Goal: Check status: Check status

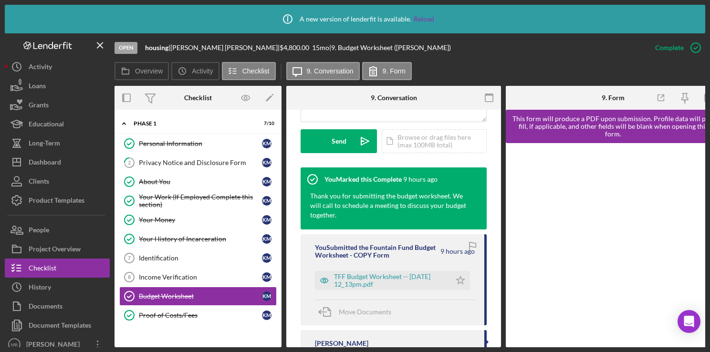
scroll to position [290, 0]
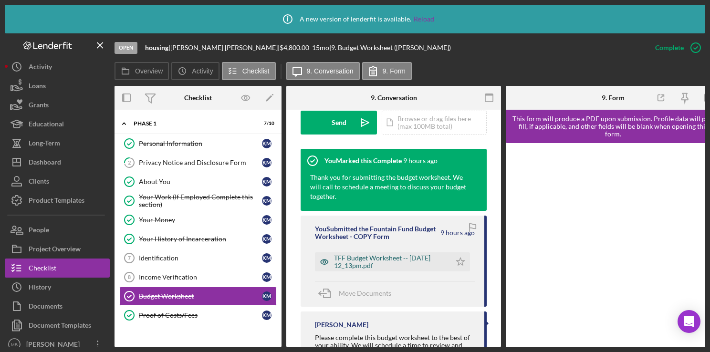
click at [423, 269] on div "TFF Budget Worksheet -- [DATE] 12_13pm.pdf" at bounding box center [390, 261] width 112 height 15
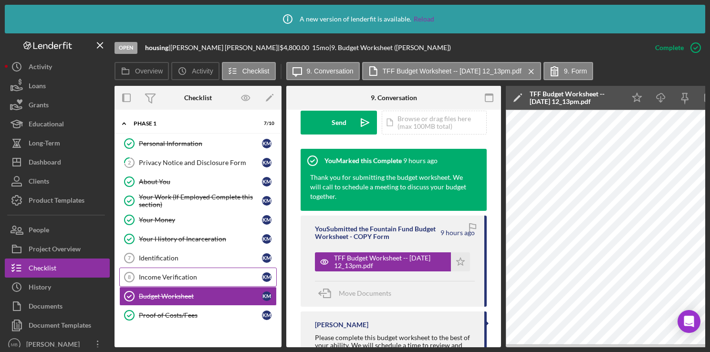
click at [176, 279] on div "Income Verification" at bounding box center [200, 278] width 123 height 8
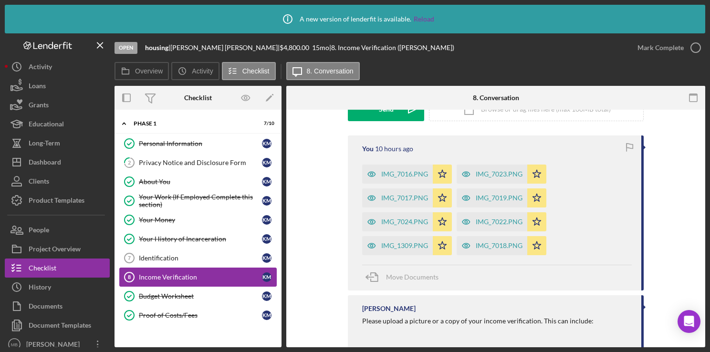
scroll to position [162, 0]
click at [397, 174] on div "IMG_7016.PNG" at bounding box center [404, 174] width 47 height 8
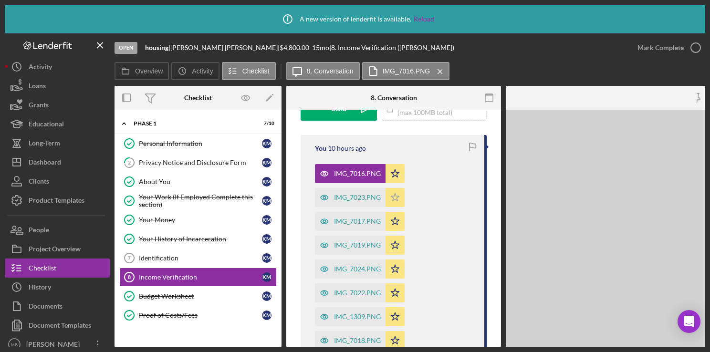
click at [396, 202] on icon "Icon/Star" at bounding box center [395, 197] width 19 height 19
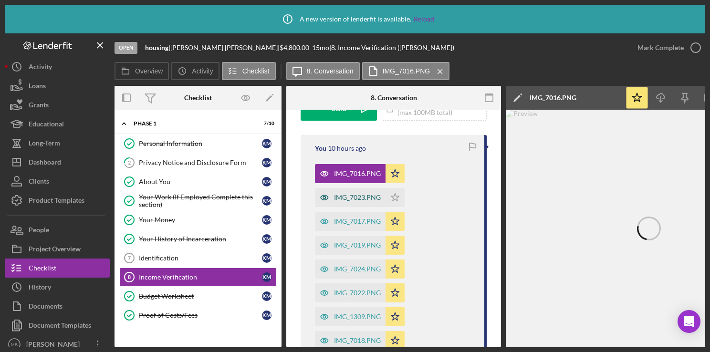
click at [355, 197] on div "IMG_7023.PNG" at bounding box center [357, 198] width 47 height 8
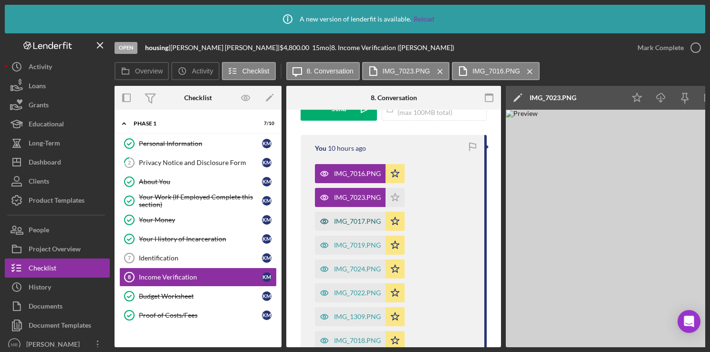
click at [353, 226] on div "IMG_7017.PNG" at bounding box center [350, 221] width 71 height 19
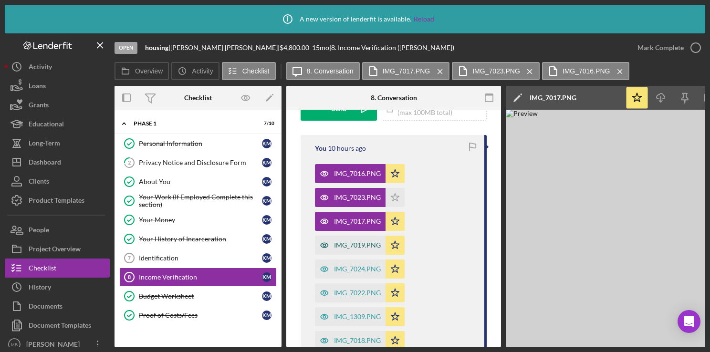
click at [355, 244] on div "IMG_7019.PNG" at bounding box center [357, 246] width 47 height 8
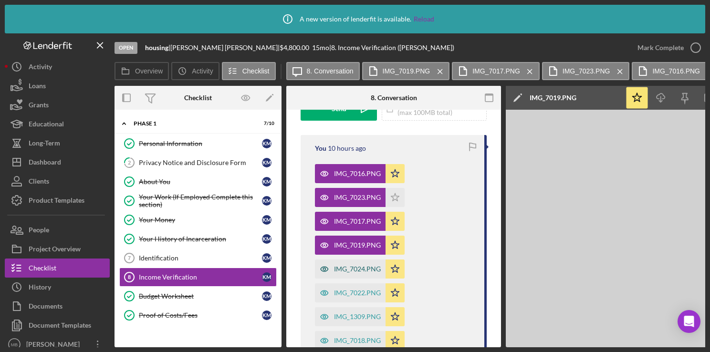
click at [357, 272] on div "IMG_7024.PNG" at bounding box center [357, 269] width 47 height 8
click at [353, 298] on div "IMG_7022.PNG" at bounding box center [350, 293] width 71 height 19
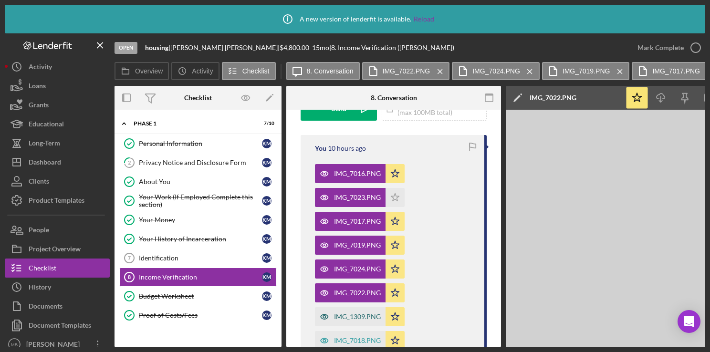
click at [355, 323] on div "IMG_1309.PNG" at bounding box center [350, 316] width 71 height 19
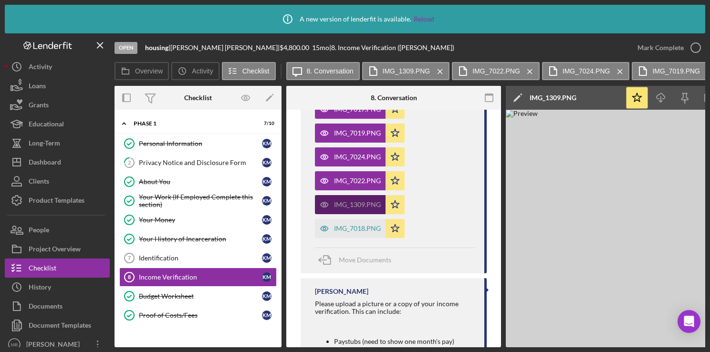
scroll to position [272, 0]
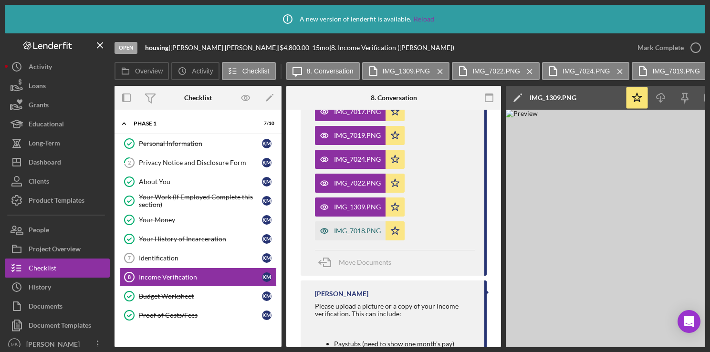
click at [353, 237] on div "IMG_7018.PNG" at bounding box center [350, 231] width 71 height 19
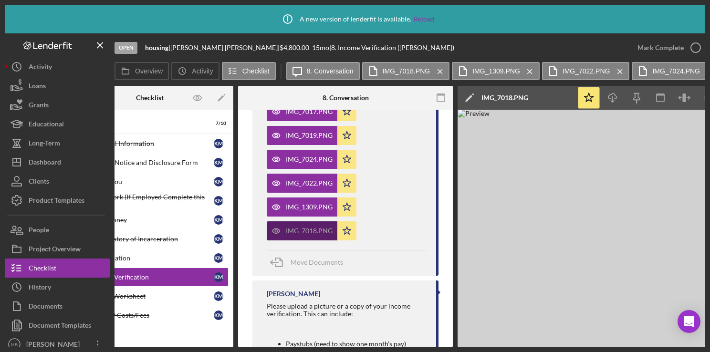
scroll to position [0, 0]
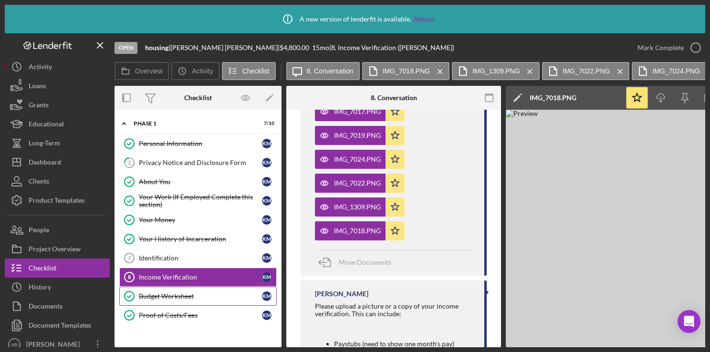
click at [183, 303] on link "Budget Worksheet Budget Worksheet K M" at bounding box center [198, 296] width 158 height 19
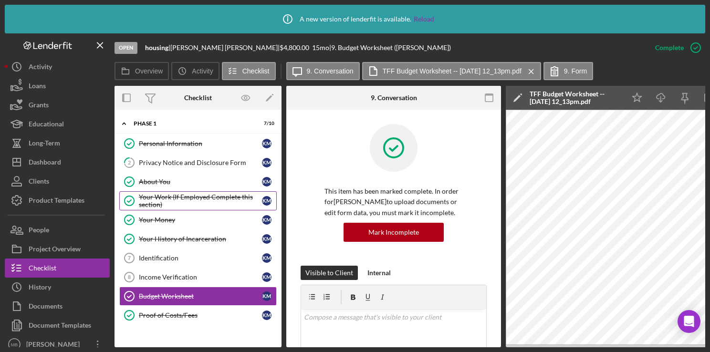
click at [205, 197] on div "Your Work (If Employed Complete this section)" at bounding box center [200, 200] width 123 height 15
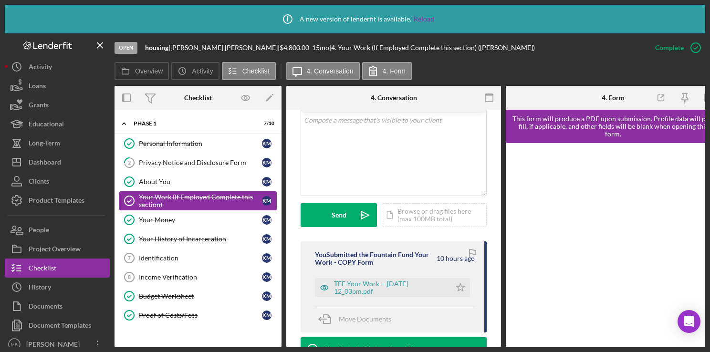
scroll to position [228, 0]
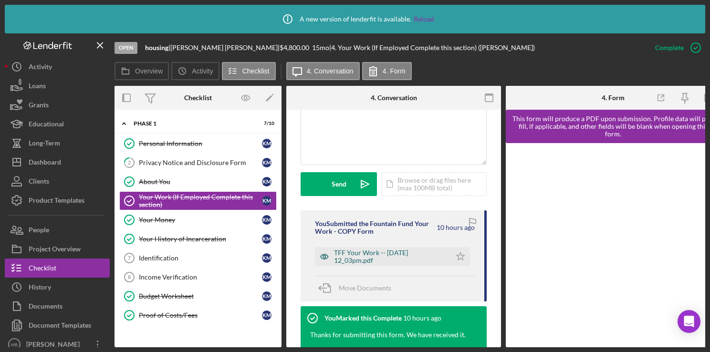
click at [415, 257] on div "TFF Your Work -- [DATE] 12_03pm.pdf" at bounding box center [390, 256] width 112 height 15
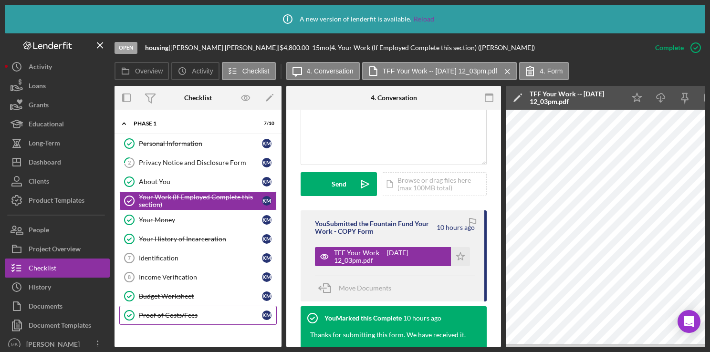
click at [184, 306] on link "Proof of Costs/Fees Proof of Costs/Fees K M" at bounding box center [198, 315] width 158 height 19
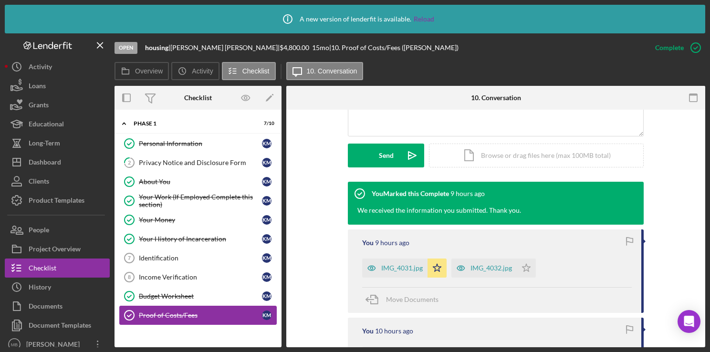
scroll to position [258, 0]
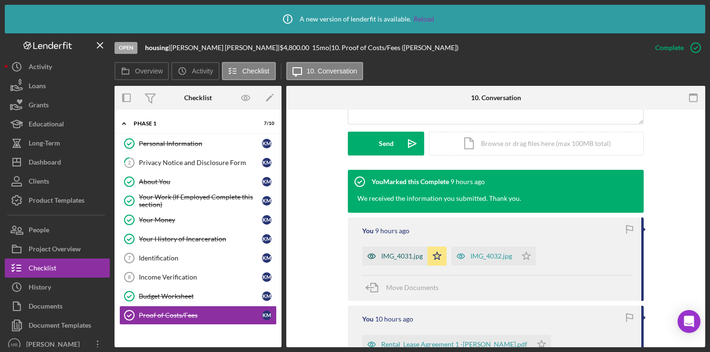
click at [391, 263] on div "IMG_4031.jpg" at bounding box center [394, 256] width 65 height 19
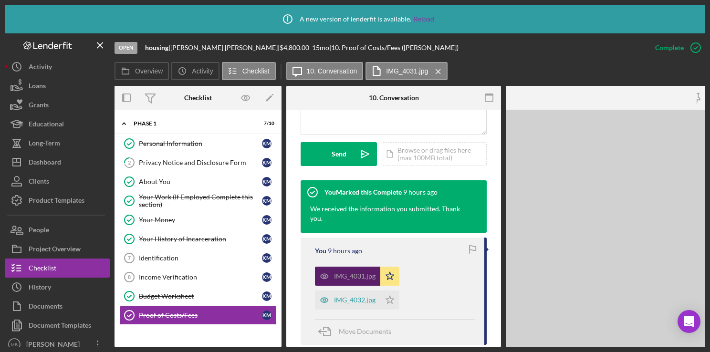
scroll to position [269, 0]
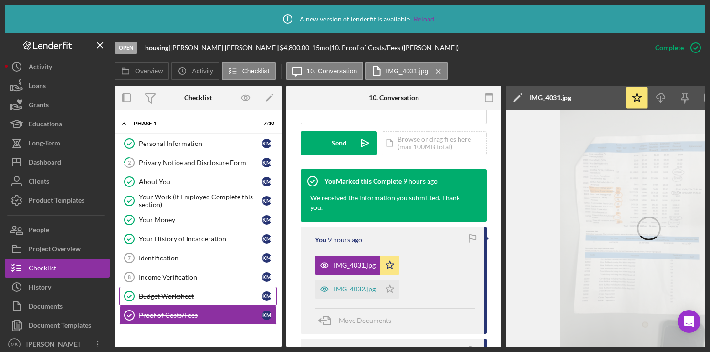
click at [187, 298] on link "Budget Worksheet Budget Worksheet K M" at bounding box center [198, 296] width 158 height 19
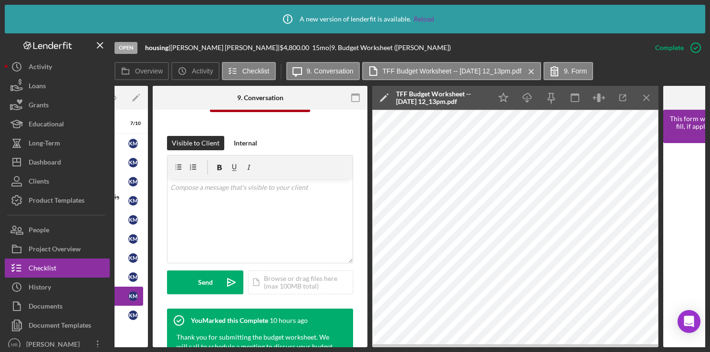
scroll to position [0, 139]
